Goal: Find specific page/section: Find specific page/section

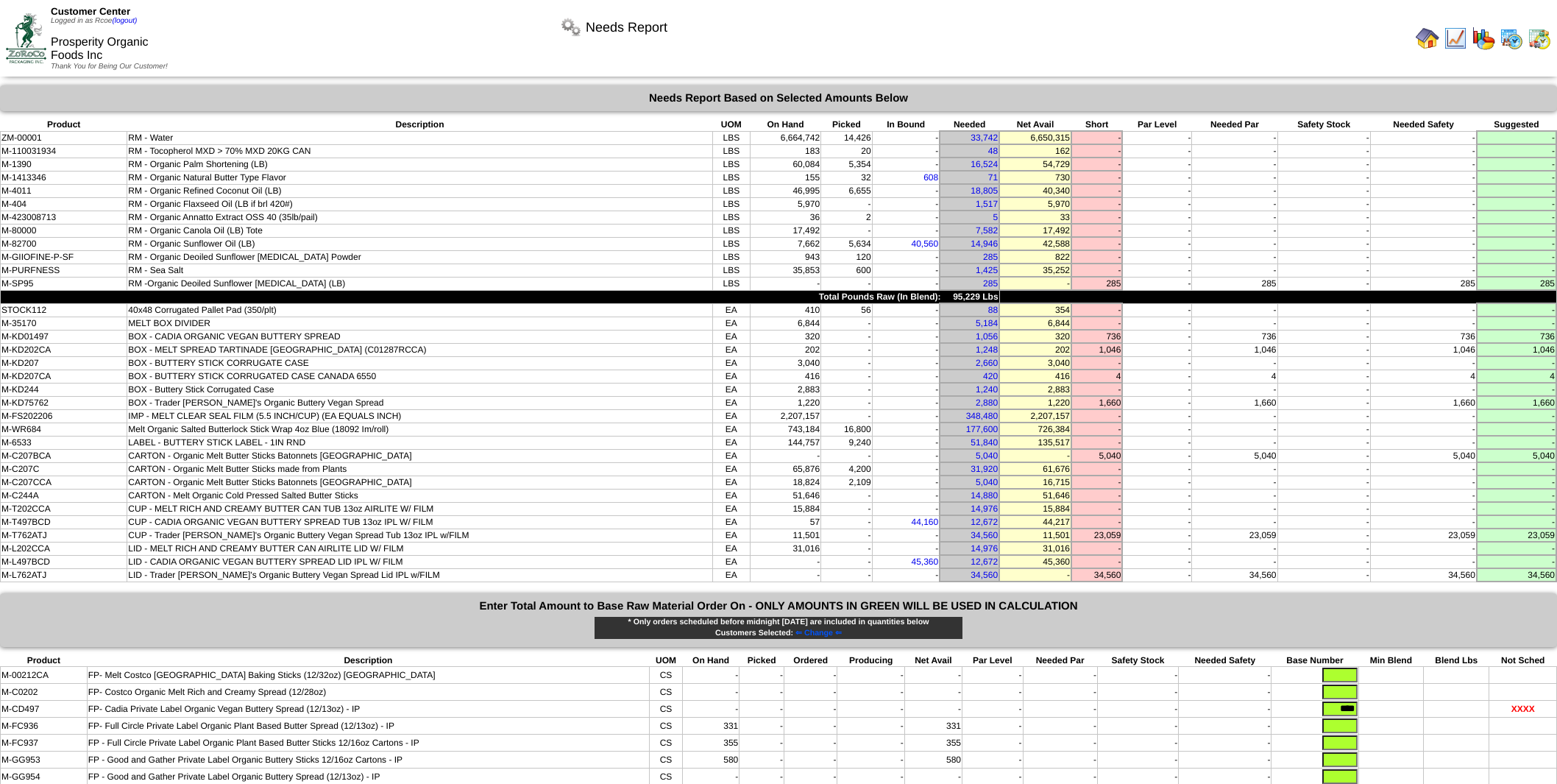
scroll to position [164, 0]
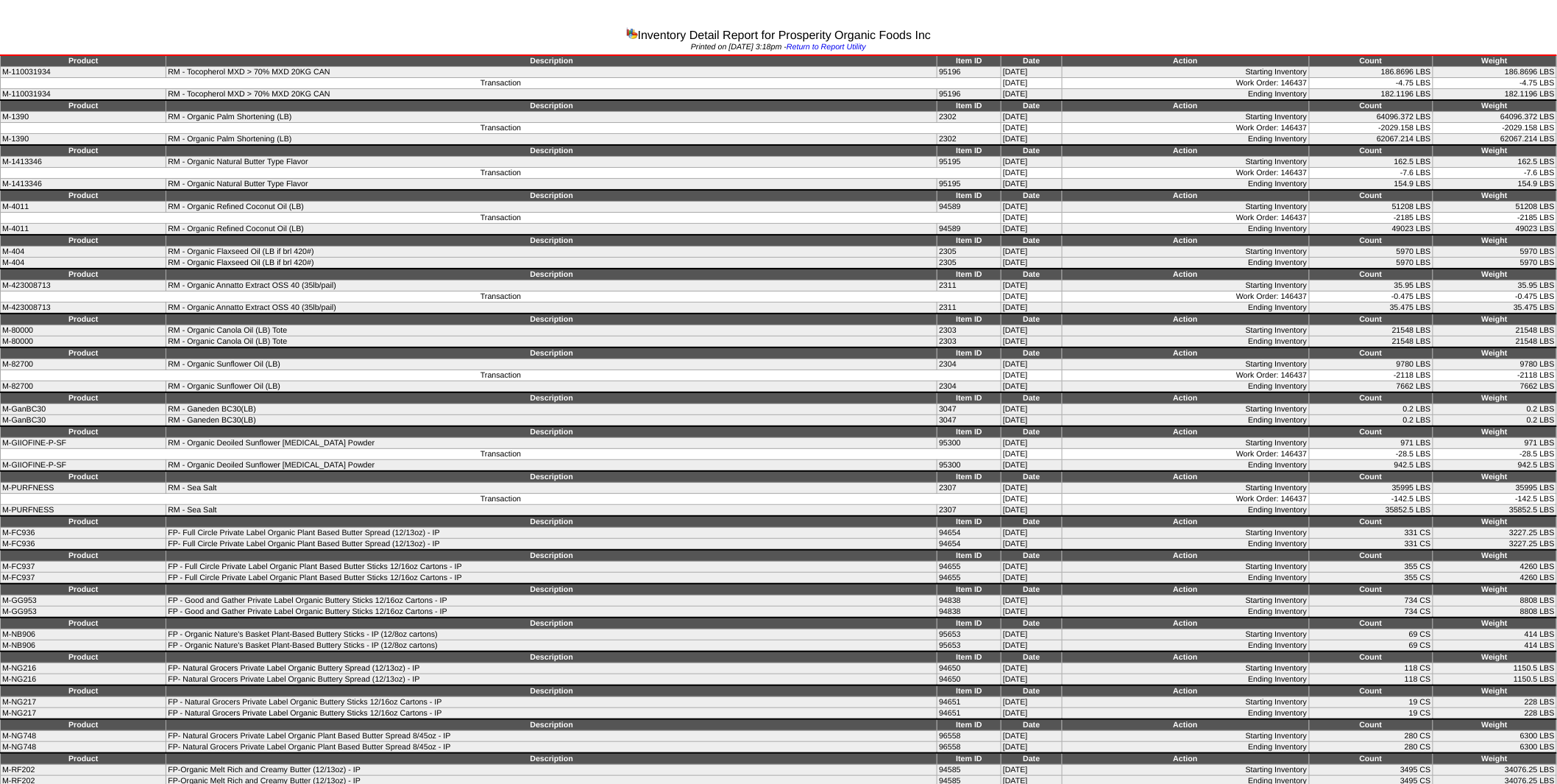
drag, startPoint x: 1381, startPoint y: 69, endPoint x: 1426, endPoint y: 70, distance: 45.0
click at [1428, 69] on td "186.8696 LBS" at bounding box center [1371, 72] width 124 height 11
drag, startPoint x: 158, startPoint y: 531, endPoint x: 274, endPoint y: 530, distance: 116.0
click at [274, 530] on td "FP- Full Circle Private Label Organic Plant Based Butter Spread (12/13oz) - IP" at bounding box center [552, 533] width 771 height 11
drag, startPoint x: 1393, startPoint y: 204, endPoint x: 1429, endPoint y: 203, distance: 36.0
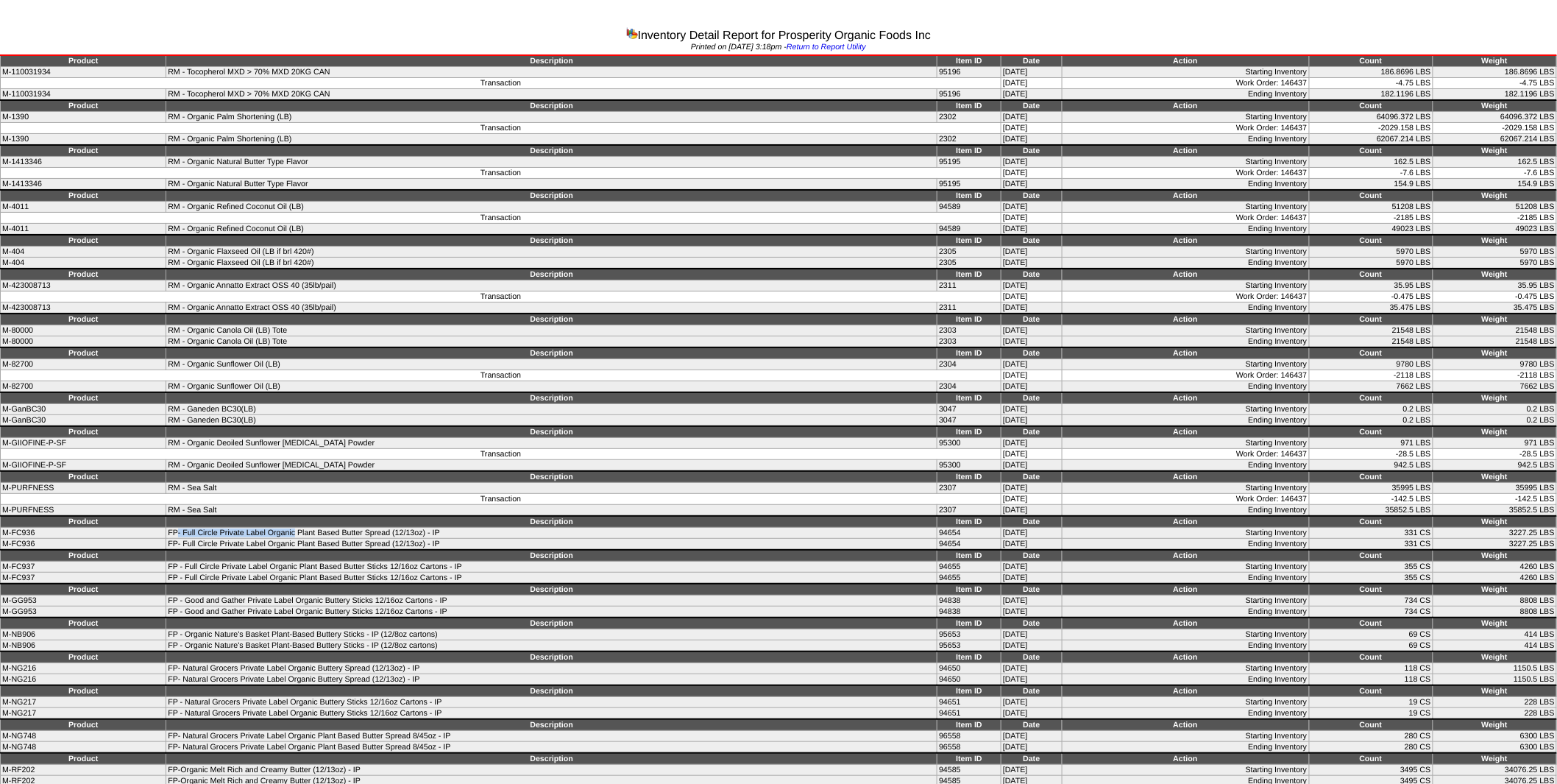
click at [1429, 203] on td "51208 LBS" at bounding box center [1371, 207] width 124 height 11
